Goal: Information Seeking & Learning: Learn about a topic

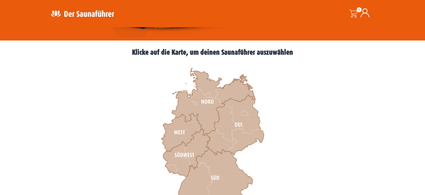
scroll to position [175, 0]
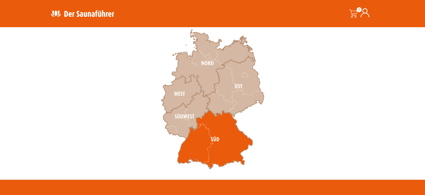
click at [219, 134] on icon at bounding box center [214, 139] width 75 height 59
click at [216, 133] on icon at bounding box center [214, 139] width 75 height 59
click at [213, 129] on icon at bounding box center [214, 139] width 75 height 59
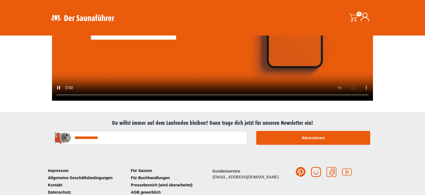
scroll to position [1512, 0]
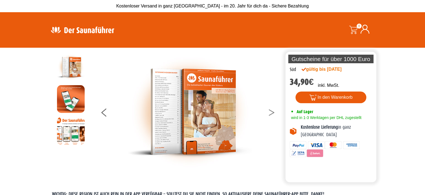
click at [273, 111] on button at bounding box center [275, 113] width 14 height 14
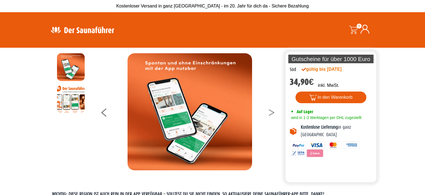
click at [273, 111] on button at bounding box center [275, 113] width 14 height 14
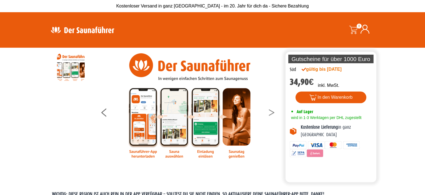
click at [273, 111] on button at bounding box center [275, 113] width 14 height 14
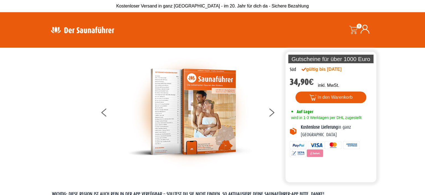
click at [206, 104] on img at bounding box center [190, 111] width 125 height 117
click at [199, 96] on img at bounding box center [190, 111] width 125 height 117
click at [271, 112] on button at bounding box center [275, 113] width 14 height 14
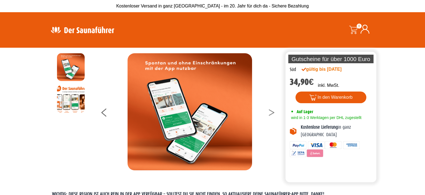
click at [271, 112] on button at bounding box center [275, 113] width 14 height 14
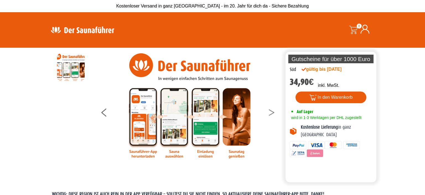
click at [271, 112] on button at bounding box center [275, 113] width 14 height 14
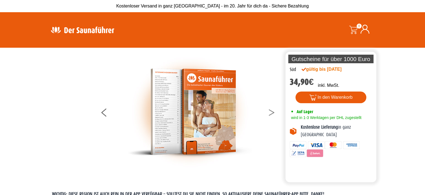
click at [271, 112] on button at bounding box center [275, 113] width 14 height 14
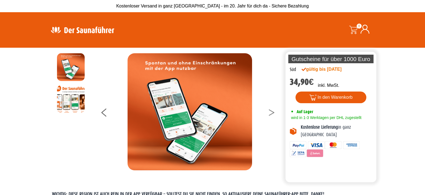
click at [271, 112] on button at bounding box center [275, 113] width 14 height 14
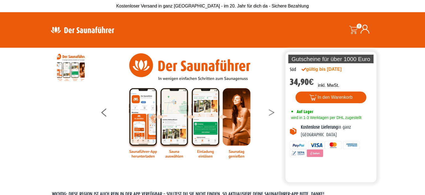
click at [271, 112] on button at bounding box center [275, 113] width 14 height 14
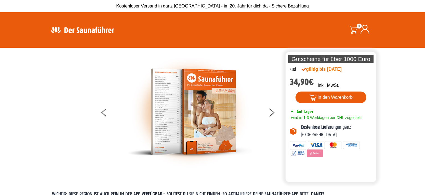
click at [398, 108] on section "Die perfekte Alternative Die perfekte Alternative Gutscheine für über 1000 Euro…" at bounding box center [212, 115] width 425 height 134
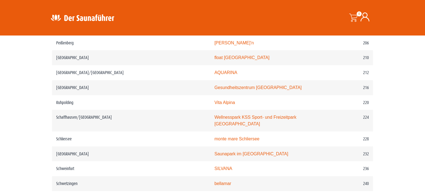
scroll to position [1052, 0]
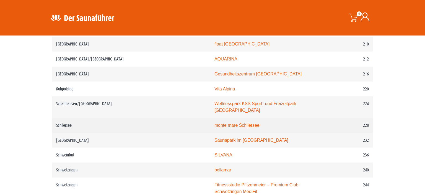
click at [214, 123] on link "monte mare Schliersee" at bounding box center [236, 125] width 45 height 5
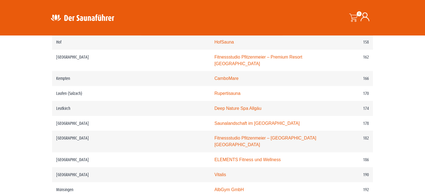
scroll to position [847, 0]
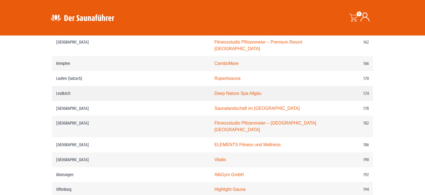
click at [214, 95] on link "Deep Nature Spa Allgäu" at bounding box center [237, 93] width 47 height 5
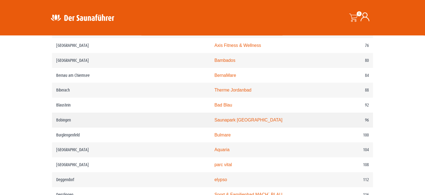
scroll to position [497, 0]
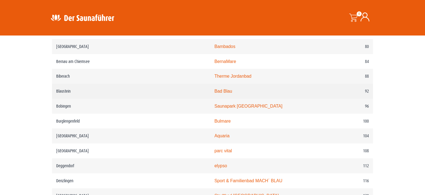
click at [214, 93] on link "Bad Blau" at bounding box center [223, 91] width 18 height 5
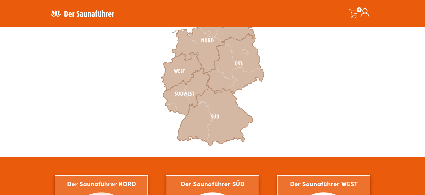
scroll to position [204, 0]
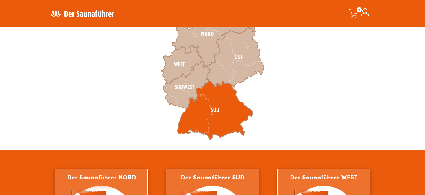
click at [208, 111] on icon at bounding box center [214, 110] width 75 height 59
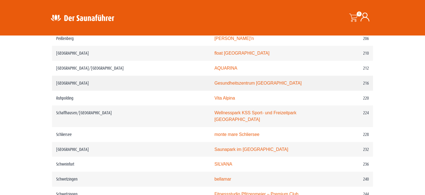
scroll to position [1052, 0]
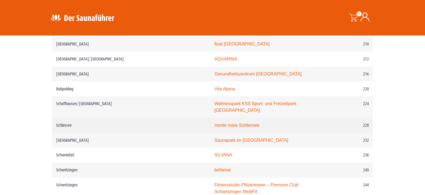
click at [214, 123] on link "monte mare Schliersee" at bounding box center [236, 125] width 45 height 5
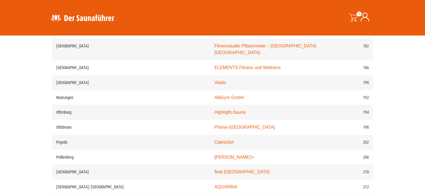
scroll to position [935, 0]
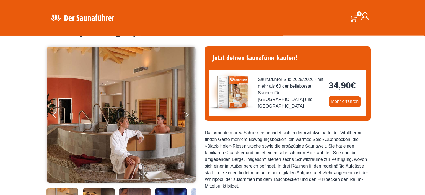
scroll to position [29, 0]
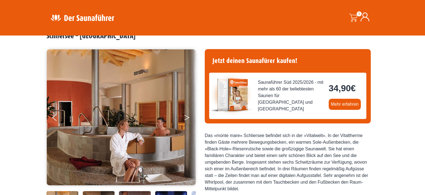
click at [186, 118] on button "Next" at bounding box center [191, 119] width 14 height 14
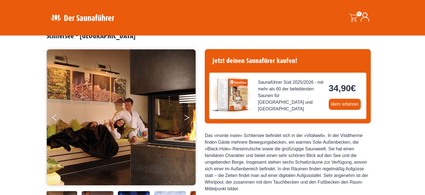
click at [186, 118] on button "Next" at bounding box center [191, 119] width 14 height 14
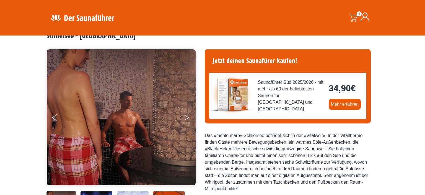
click at [186, 118] on button "Next" at bounding box center [191, 119] width 14 height 14
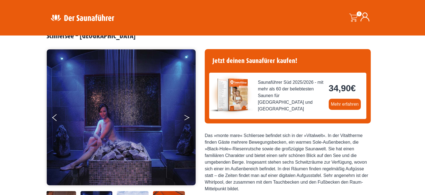
click at [186, 118] on button "Next" at bounding box center [191, 119] width 14 height 14
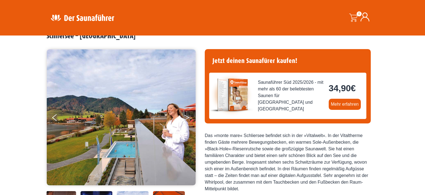
click at [186, 116] on icon "Next" at bounding box center [186, 116] width 5 height 3
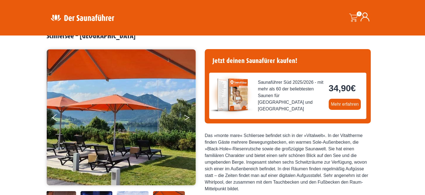
click at [186, 116] on icon "Next" at bounding box center [186, 116] width 5 height 3
click at [186, 115] on button "Next" at bounding box center [191, 119] width 14 height 14
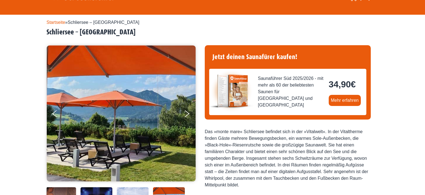
scroll to position [0, 0]
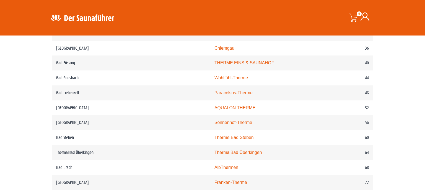
scroll to position [351, 0]
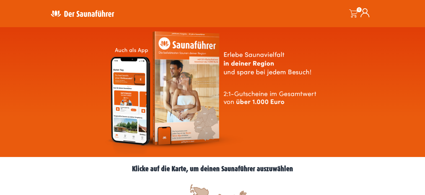
scroll to position [14, 0]
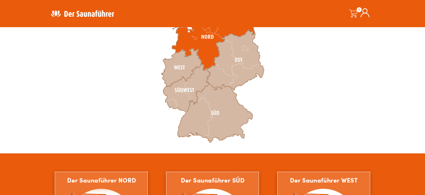
scroll to position [204, 0]
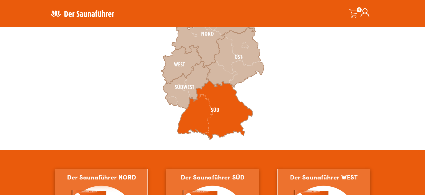
click at [215, 98] on icon at bounding box center [214, 110] width 75 height 59
